Goal: Task Accomplishment & Management: Use online tool/utility

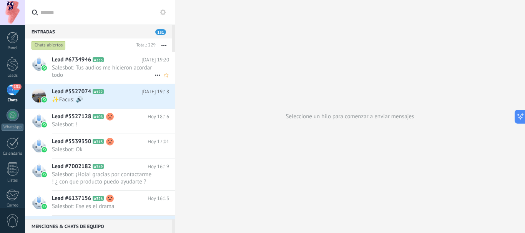
click at [77, 73] on span "Salesbot: Tus audios me hicieron acordar todo" at bounding box center [103, 71] width 103 height 15
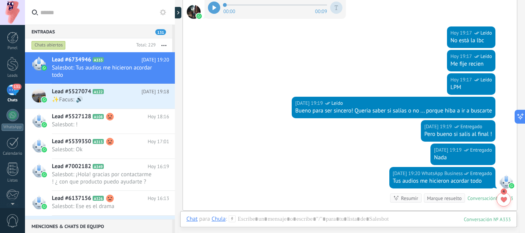
scroll to position [494, 0]
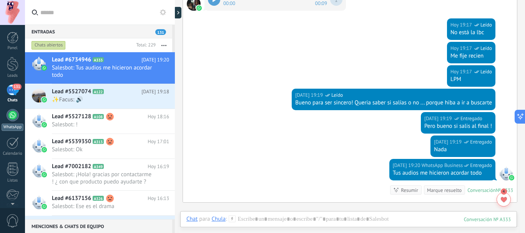
click at [12, 115] on div at bounding box center [13, 115] width 12 height 12
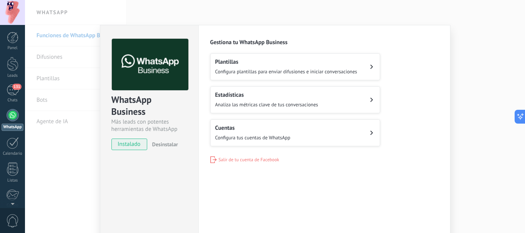
click at [129, 145] on span "instalado" at bounding box center [129, 145] width 35 height 12
click at [236, 72] on span "Configura plantillas para enviar difusiones e iniciar conversaciones" at bounding box center [286, 71] width 142 height 7
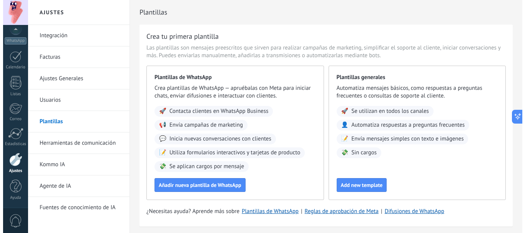
scroll to position [26, 0]
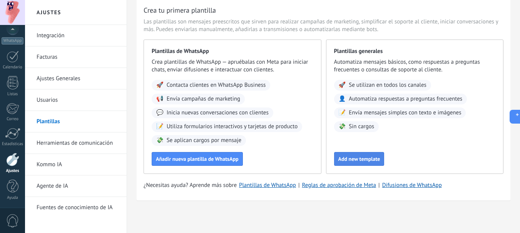
click at [374, 165] on button "Add new template" at bounding box center [359, 159] width 50 height 14
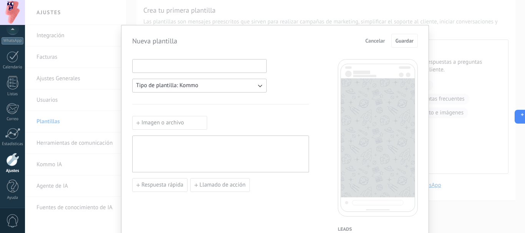
click at [161, 69] on input at bounding box center [200, 66] width 134 height 12
type input "********"
click at [171, 89] on span "Tipo de plantilla: Kommo" at bounding box center [167, 86] width 62 height 8
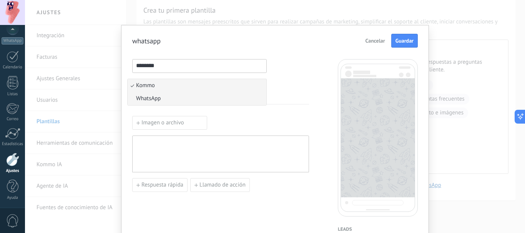
scroll to position [0, 0]
click at [148, 96] on span "WhatsApp" at bounding box center [148, 99] width 25 height 8
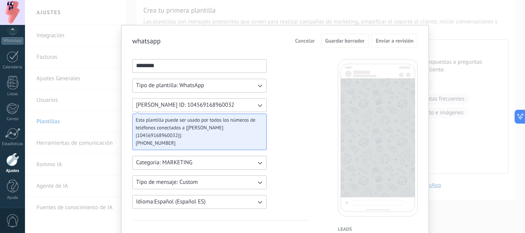
click at [259, 105] on icon "button" at bounding box center [260, 106] width 8 height 8
click at [259, 105] on li "[PERSON_NAME] ID: 104569168960032" at bounding box center [197, 105] width 139 height 13
click at [259, 105] on icon "button" at bounding box center [260, 106] width 8 height 8
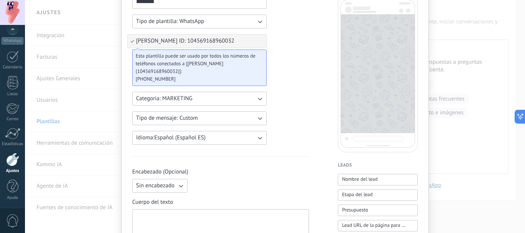
click at [249, 92] on button "Categoria: MARKETING" at bounding box center [199, 99] width 135 height 14
click at [154, 108] on span "MARKETING" at bounding box center [151, 112] width 30 height 8
click at [198, 112] on button "Tipo de mensaje: Custom" at bounding box center [199, 119] width 135 height 14
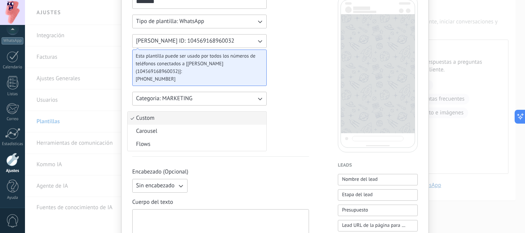
click at [153, 115] on span "Custom" at bounding box center [145, 119] width 18 height 8
